Goal: Task Accomplishment & Management: Use online tool/utility

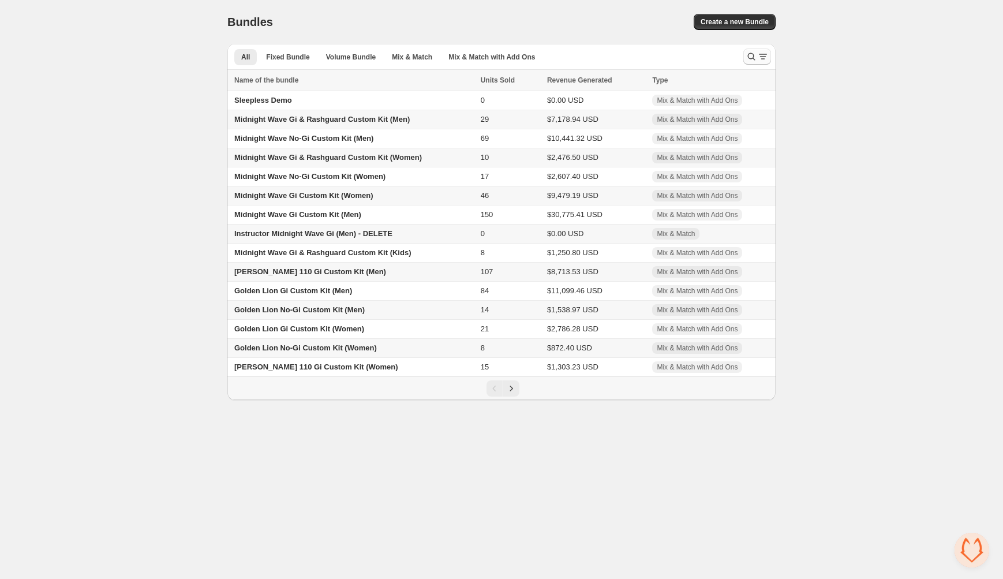
click at [744, 61] on button "Search and filter results" at bounding box center [757, 56] width 28 height 16
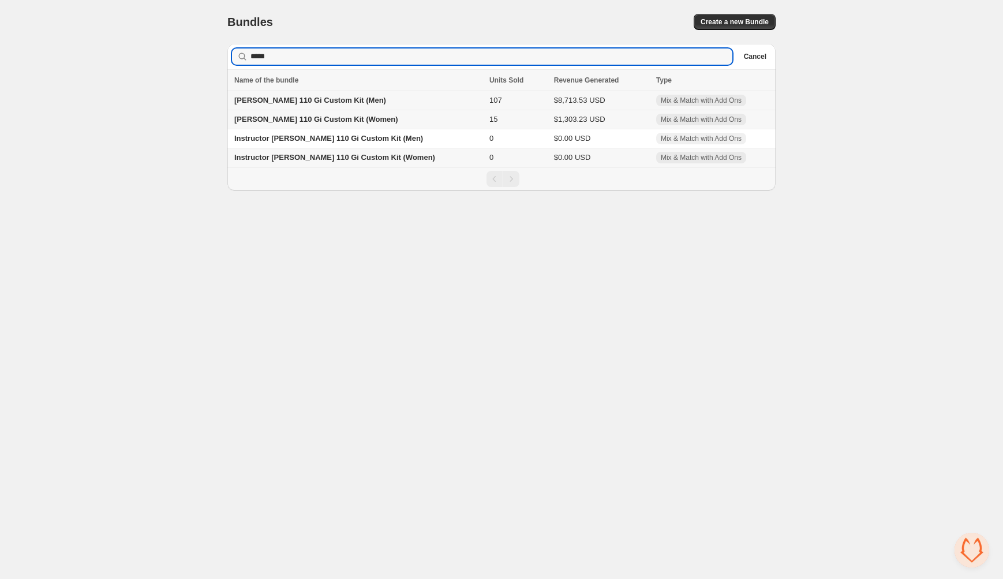
type input "*****"
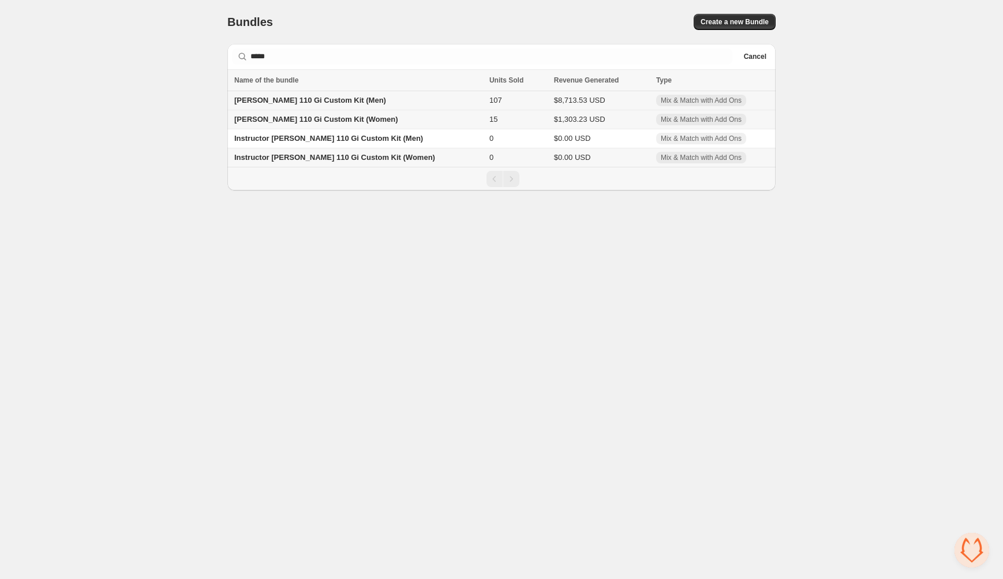
click at [308, 99] on span "[PERSON_NAME] 110 Gi Custom Kit (Men)" at bounding box center [310, 100] width 152 height 9
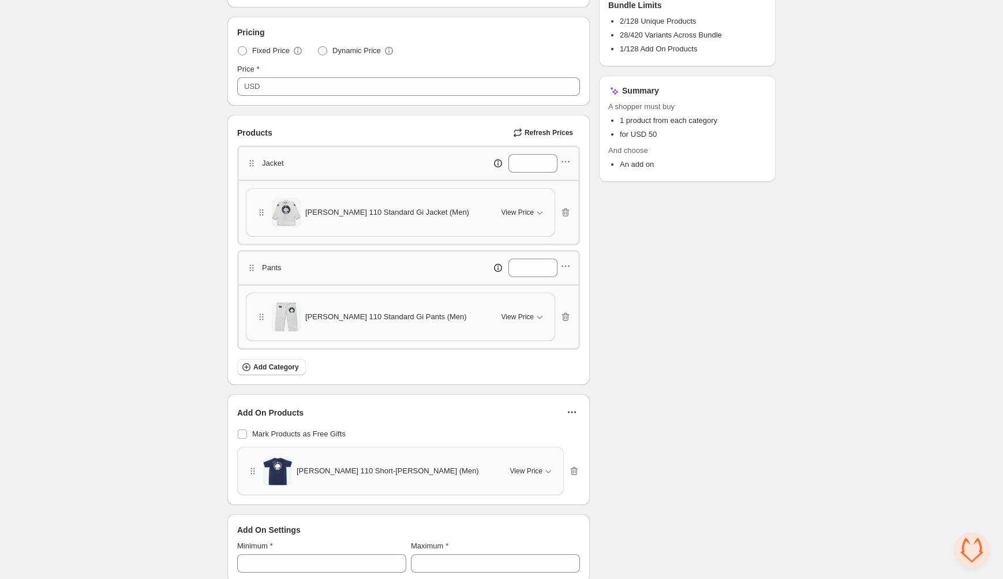
scroll to position [206, 0]
click at [523, 310] on span "View Price" at bounding box center [518, 314] width 32 height 9
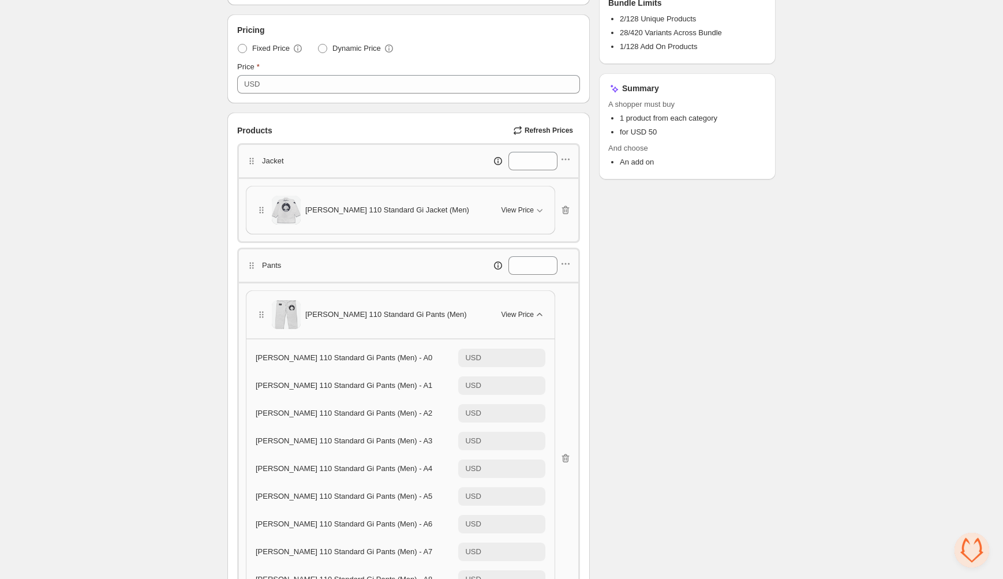
click at [523, 310] on span "View Price" at bounding box center [518, 314] width 32 height 9
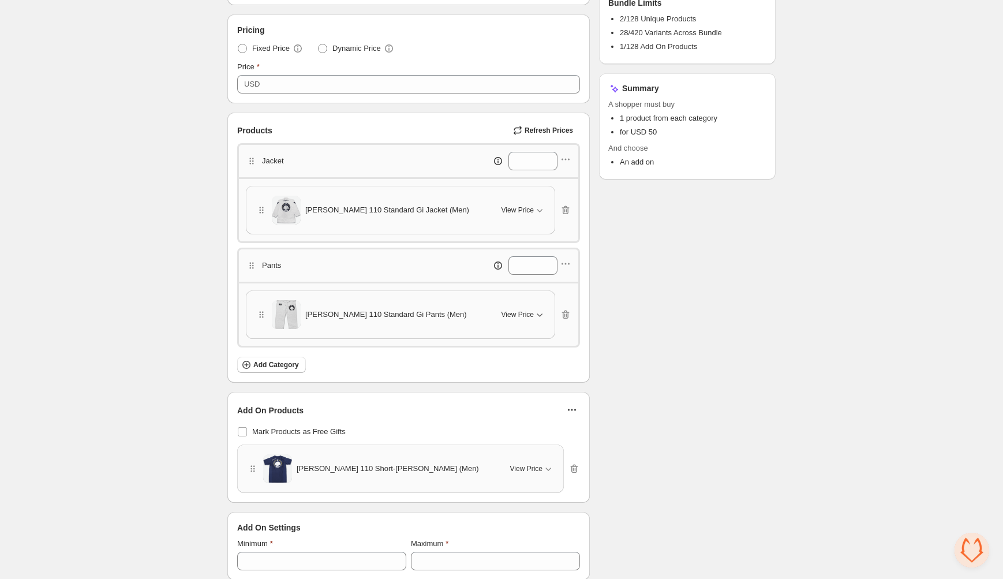
click at [523, 310] on span "View Price" at bounding box center [518, 314] width 32 height 9
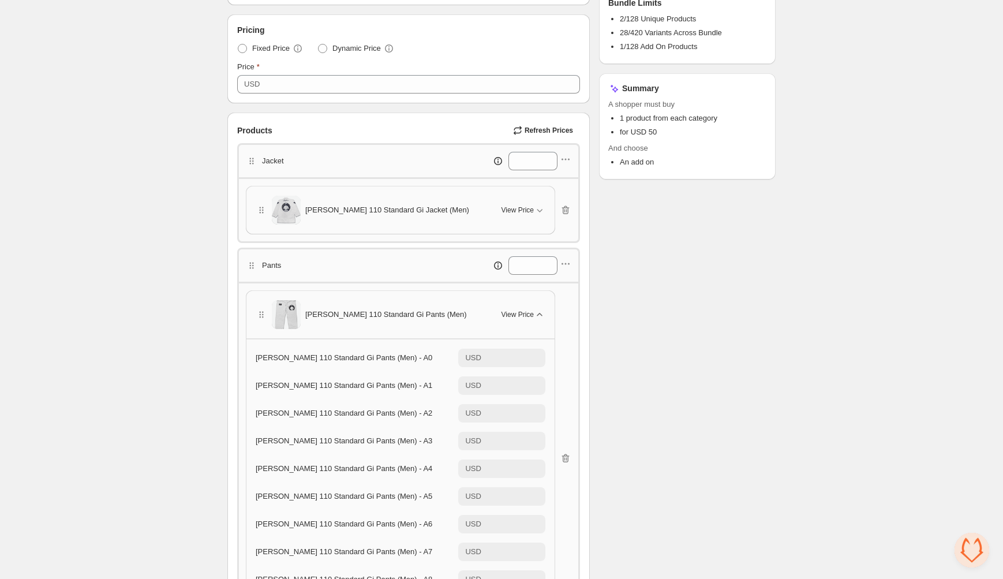
click at [523, 310] on span "View Price" at bounding box center [518, 314] width 32 height 9
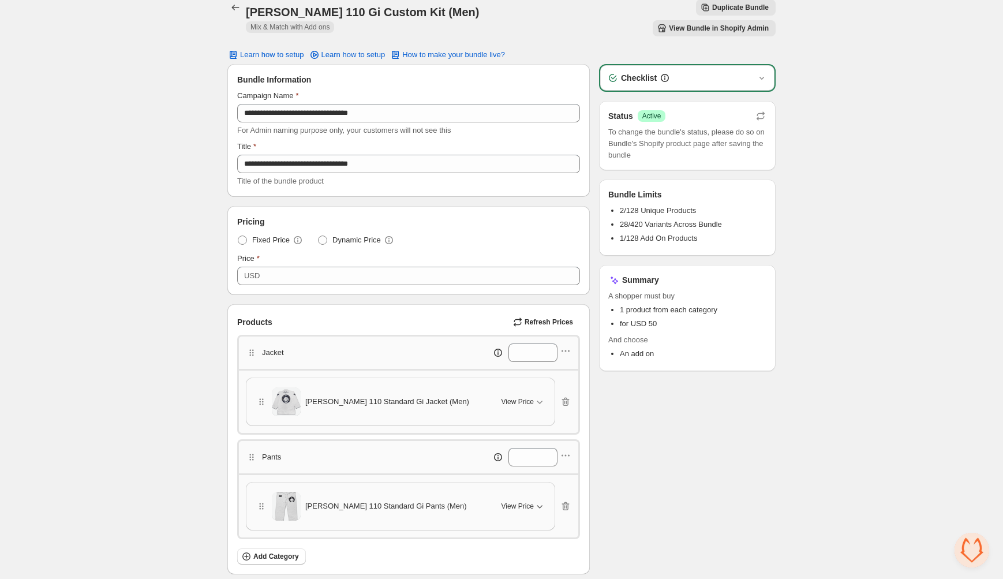
scroll to position [0, 0]
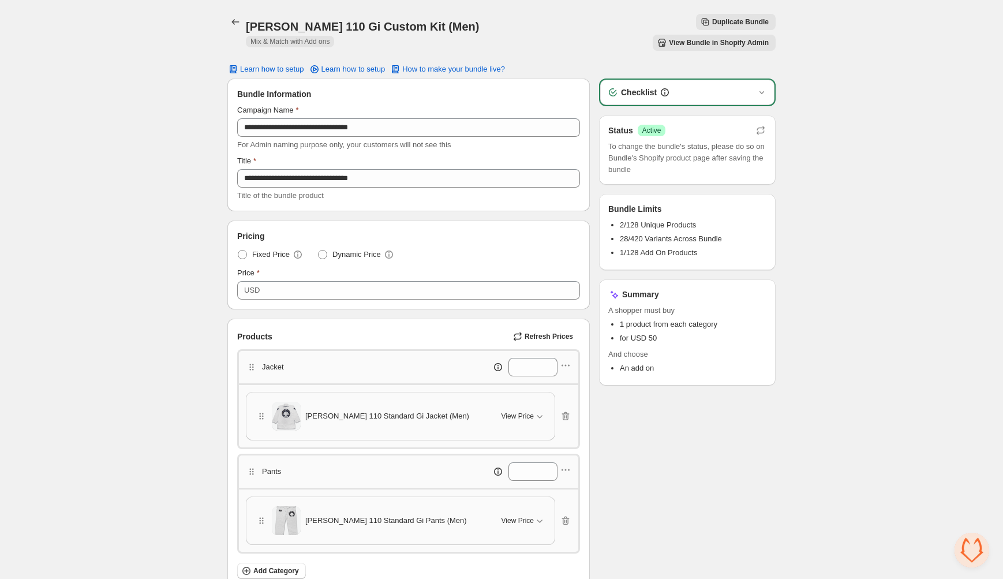
click at [723, 38] on span "View Bundle in Shopify Admin" at bounding box center [719, 42] width 100 height 9
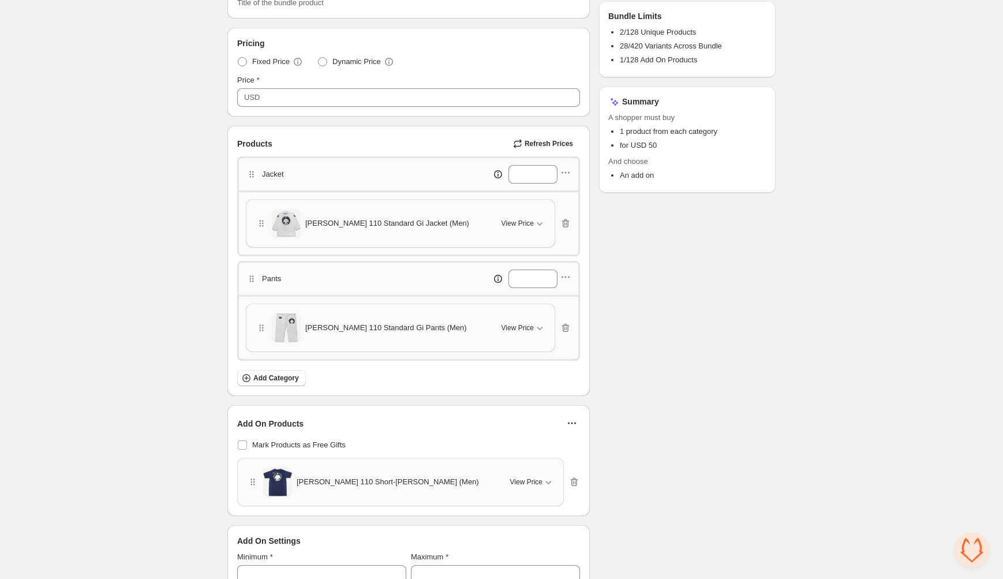
scroll to position [206, 0]
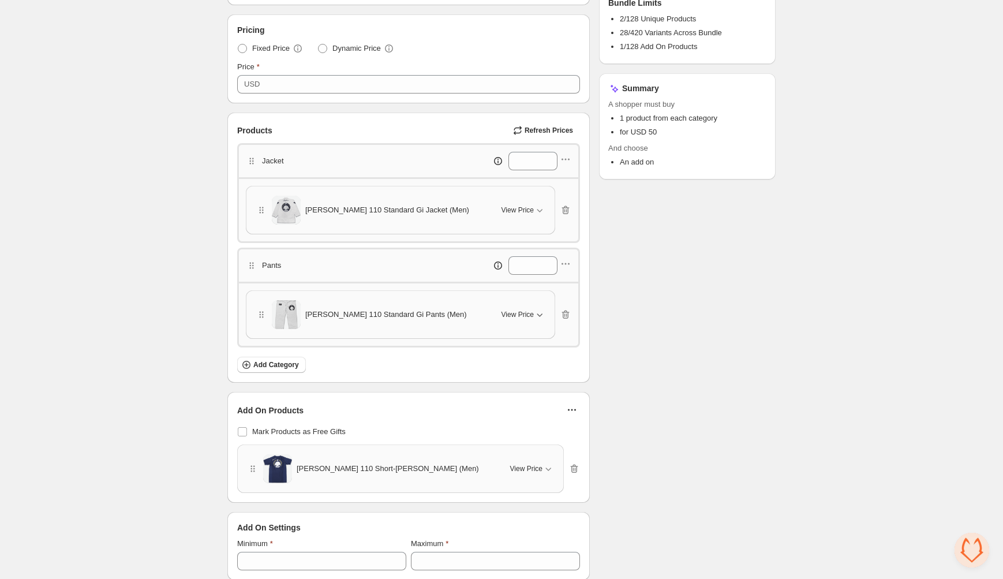
click at [534, 310] on span "View Price" at bounding box center [518, 314] width 32 height 9
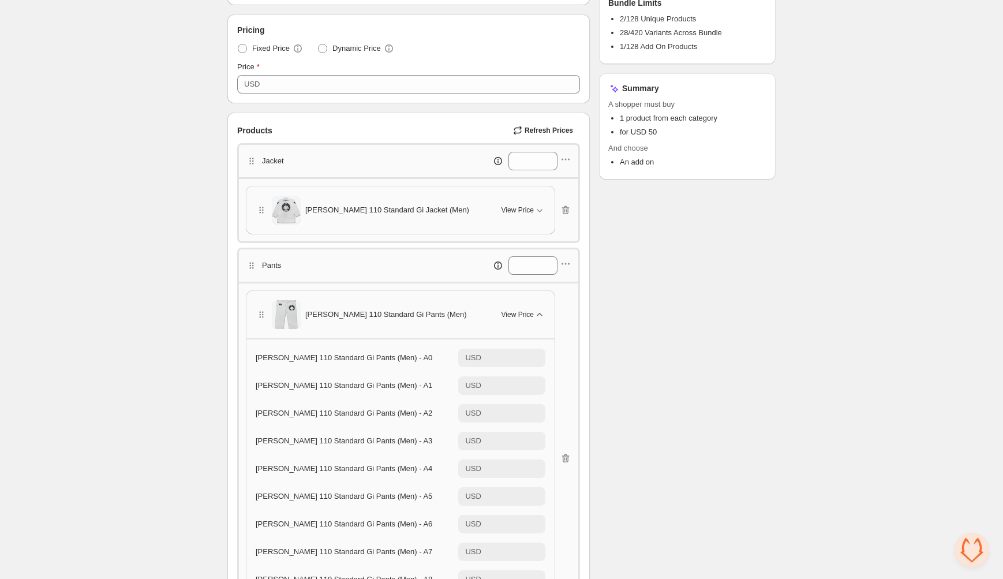
click at [534, 310] on span "View Price" at bounding box center [518, 314] width 32 height 9
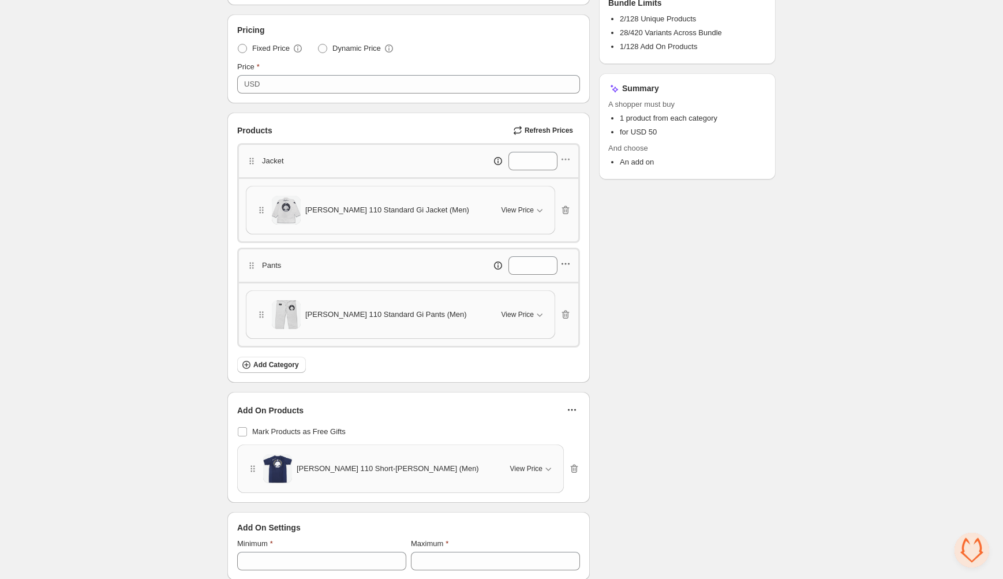
click at [568, 263] on icon "button" at bounding box center [569, 264] width 2 height 2
click at [381, 309] on span "Helio Gracie 110 Standard Gi Pants (Men)" at bounding box center [386, 315] width 162 height 12
click at [515, 310] on span "View Price" at bounding box center [518, 314] width 32 height 9
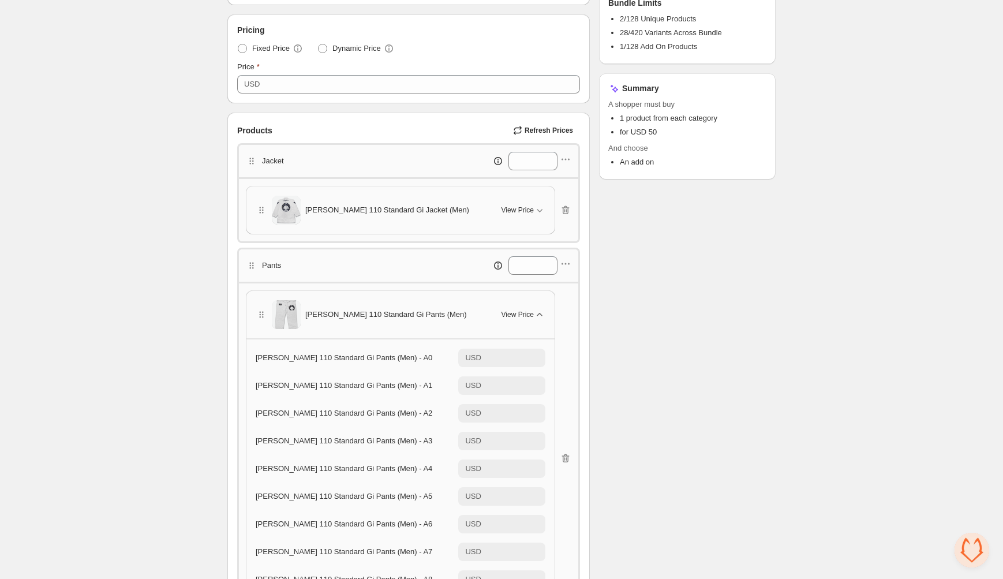
click at [515, 310] on span "View Price" at bounding box center [518, 314] width 32 height 9
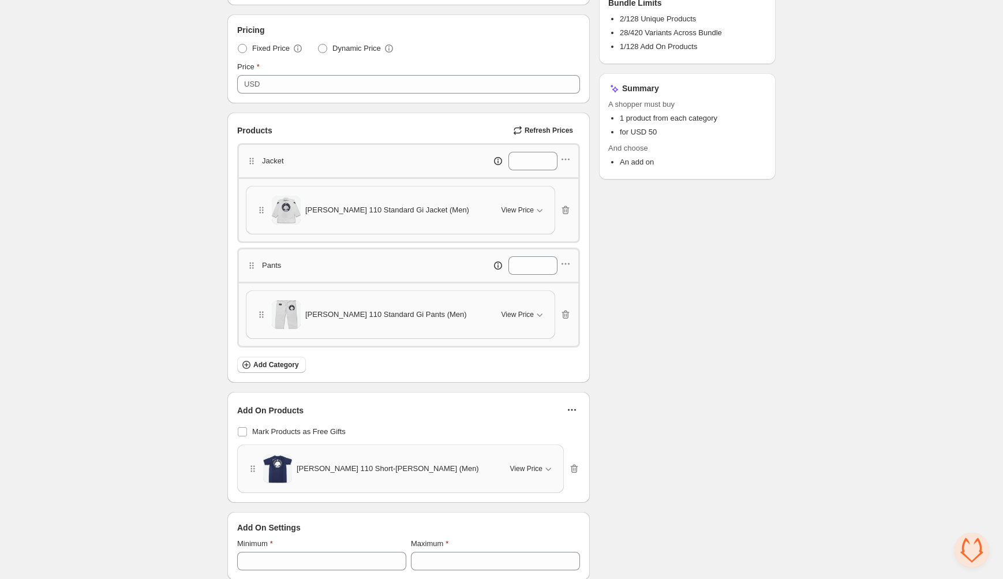
click at [380, 309] on span "Helio Gracie 110 Standard Gi Pants (Men)" at bounding box center [386, 315] width 162 height 12
click at [567, 258] on icon "button" at bounding box center [566, 264] width 12 height 12
click at [560, 282] on span "Edit products" at bounding box center [572, 282] width 62 height 12
click at [568, 154] on icon "button" at bounding box center [566, 160] width 12 height 12
click at [442, 256] on div "*" at bounding box center [496, 265] width 122 height 18
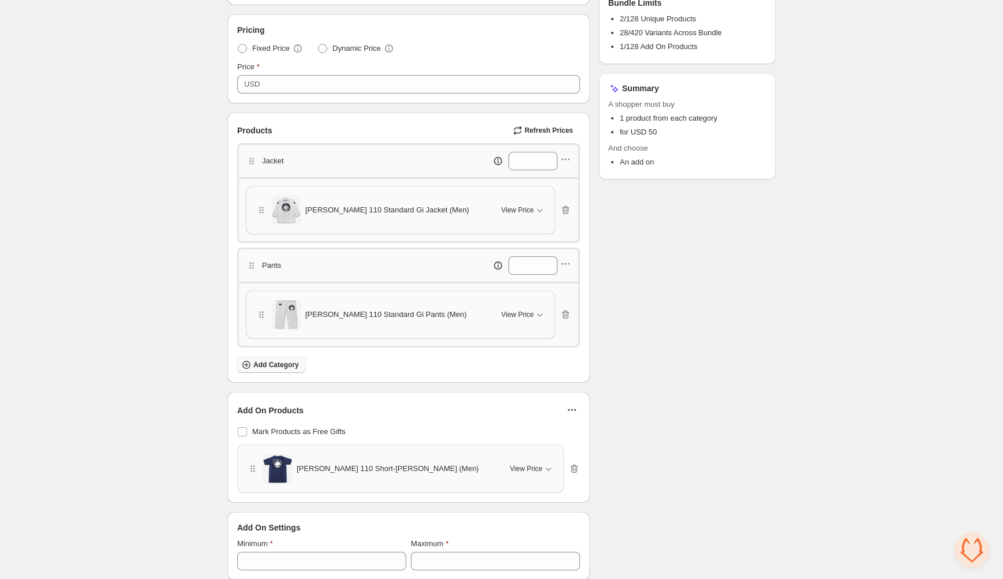
click at [286, 360] on span "Add Category" at bounding box center [276, 364] width 46 height 9
click at [343, 122] on div "Products Refresh Prices" at bounding box center [408, 130] width 343 height 16
click at [570, 258] on icon "button" at bounding box center [566, 264] width 12 height 12
click at [567, 286] on span "Edit products" at bounding box center [572, 282] width 62 height 12
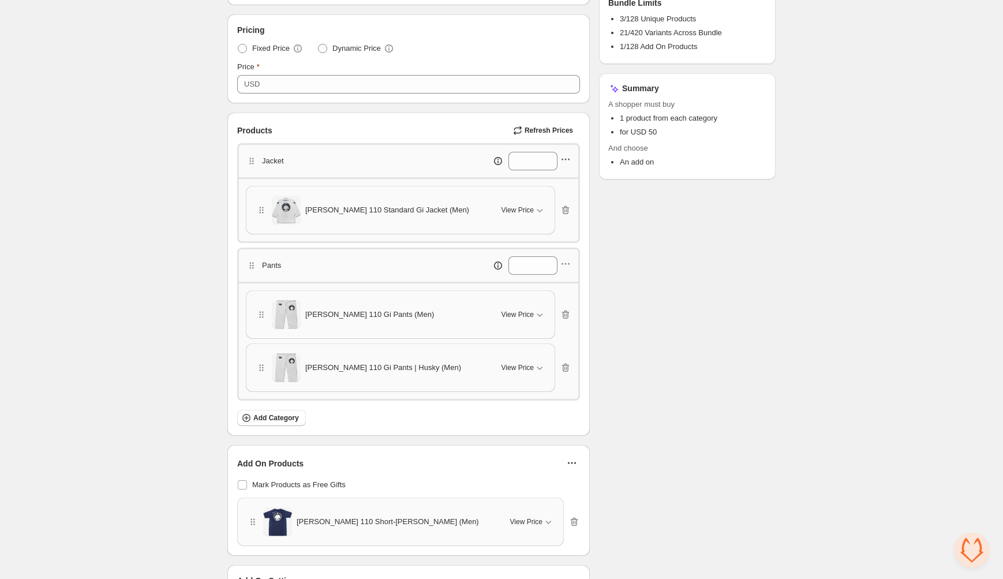
click at [569, 159] on icon "button" at bounding box center [569, 160] width 2 height 2
click at [567, 175] on span "Edit products" at bounding box center [572, 180] width 62 height 12
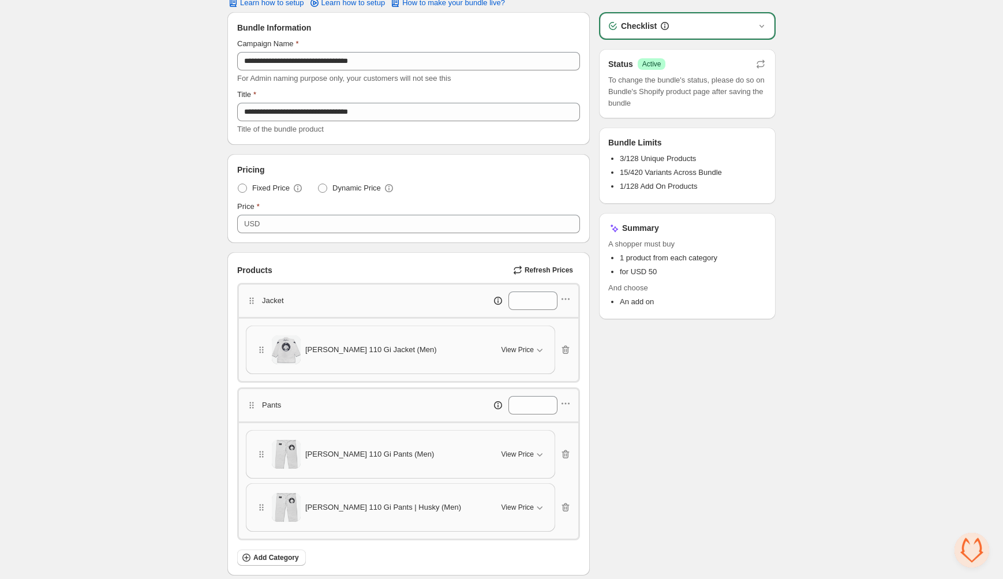
scroll to position [0, 0]
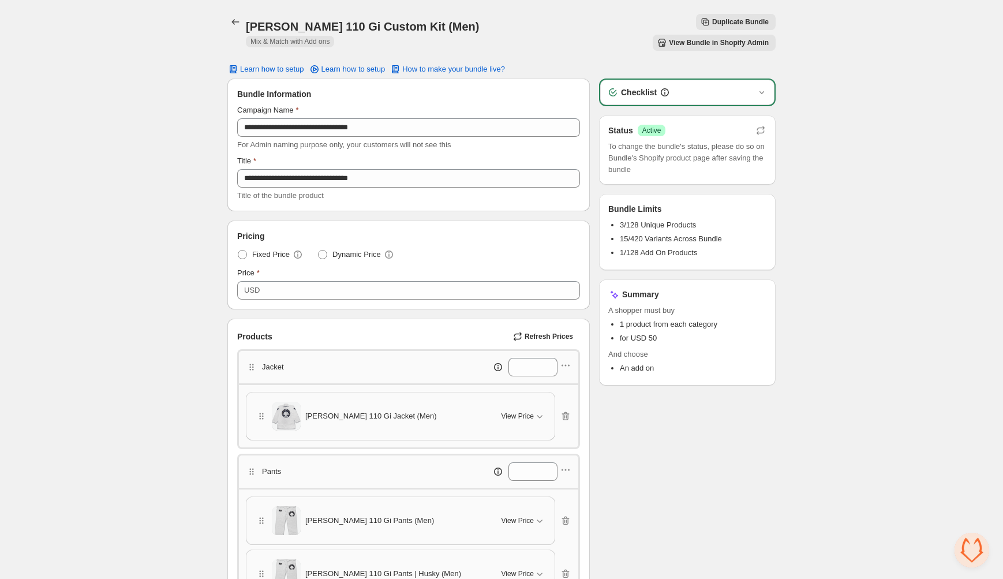
click at [734, 35] on button "View Bundle in Shopify Admin" at bounding box center [714, 43] width 123 height 16
click at [900, 390] on div "**********" at bounding box center [501, 432] width 1003 height 865
click at [230, 17] on icon "Back" at bounding box center [236, 22] width 12 height 12
